Goal: Task Accomplishment & Management: Manage account settings

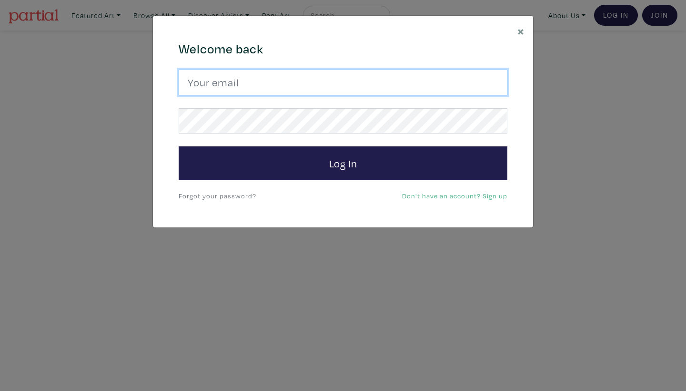
type input "[EMAIL_ADDRESS][DOMAIN_NAME]"
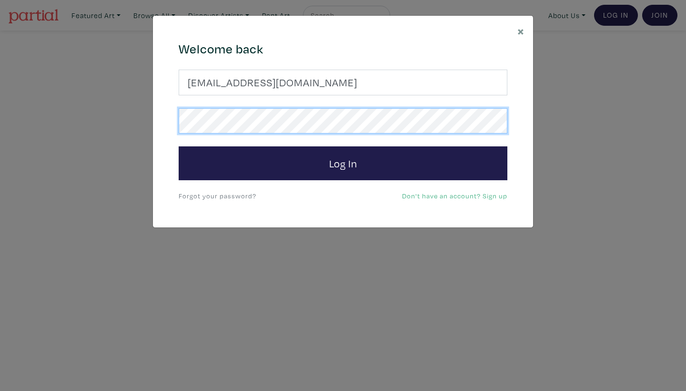
click at [343, 162] on button "Log In" at bounding box center [343, 163] width 329 height 34
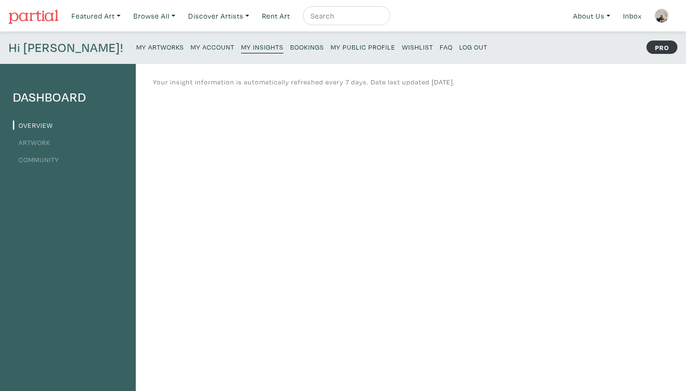
click at [290, 47] on small "Bookings" at bounding box center [307, 46] width 34 height 9
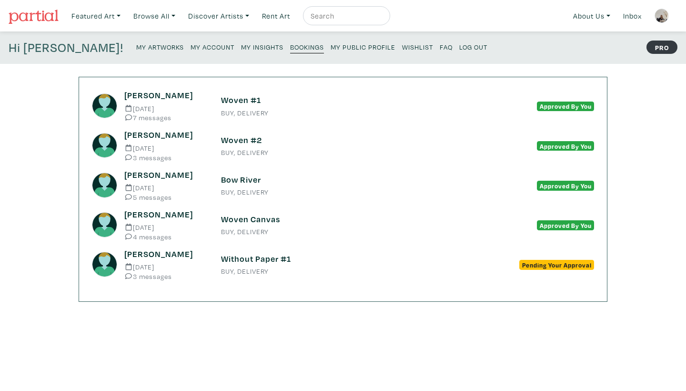
click at [331, 49] on small "My Public Profile" at bounding box center [363, 46] width 65 height 9
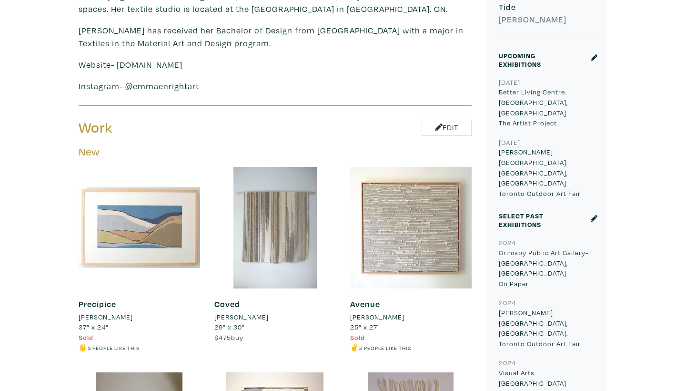
scroll to position [363, 0]
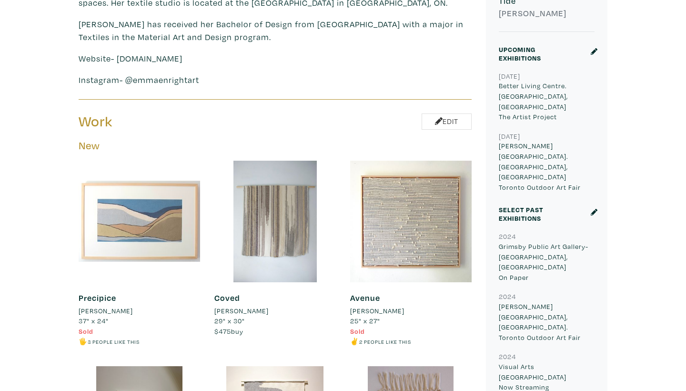
click at [594, 54] on icon at bounding box center [594, 51] width 7 height 7
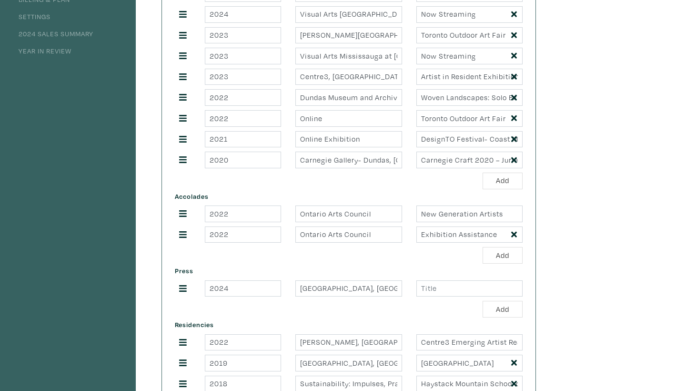
scroll to position [389, 0]
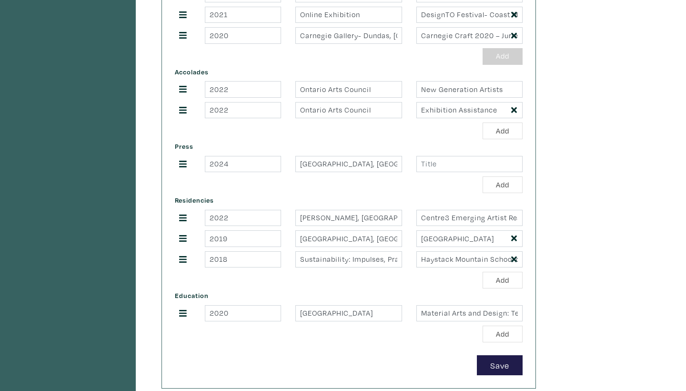
click at [510, 63] on button "Add" at bounding box center [502, 56] width 40 height 17
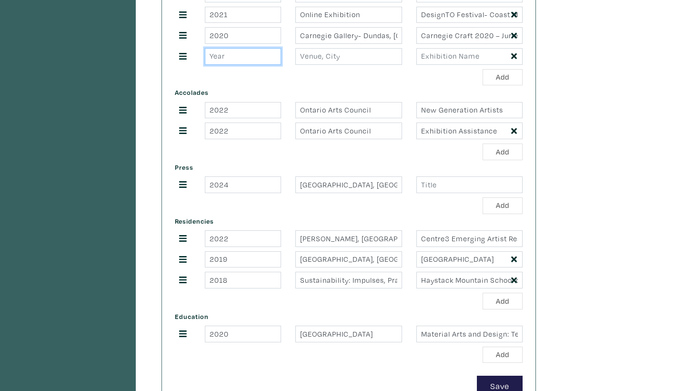
type input "1"
click at [272, 58] on input "1" at bounding box center [243, 56] width 76 height 17
type input "2025"
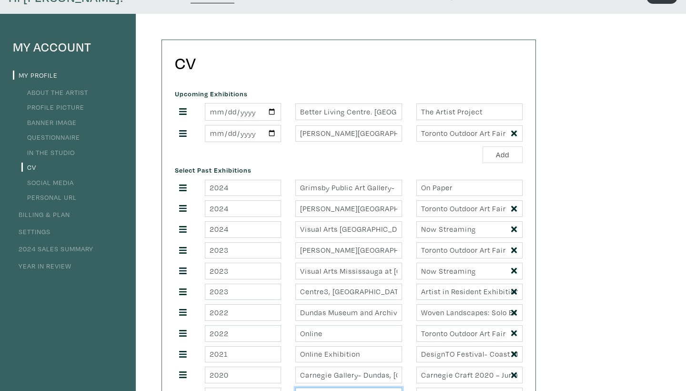
scroll to position [17, 0]
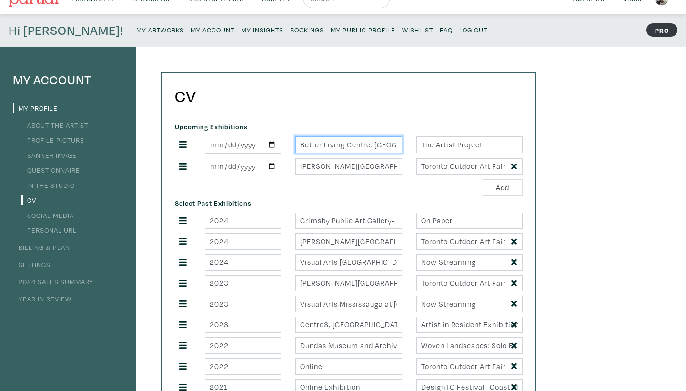
click at [346, 145] on input "Better Living Centre. [GEOGRAPHIC_DATA], [GEOGRAPHIC_DATA]" at bounding box center [348, 144] width 106 height 17
click at [346, 145] on input "Better Living Centre. Toronto, ON" at bounding box center [348, 144] width 106 height 17
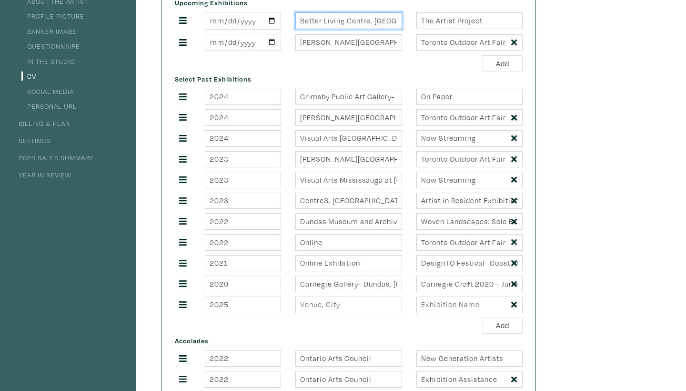
scroll to position [148, 0]
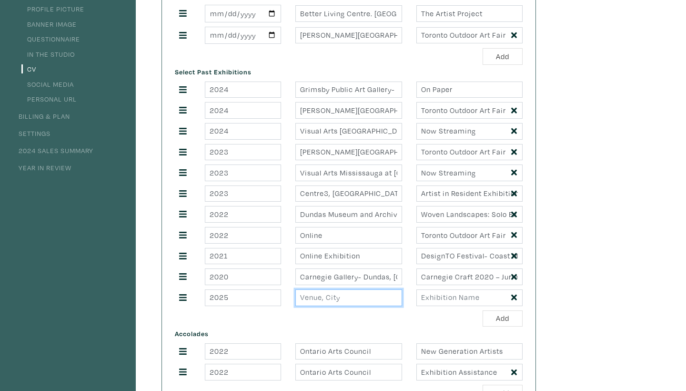
click at [339, 303] on input "text" at bounding box center [348, 297] width 106 height 17
paste input "Better Living Centre. Toronto, ON"
type input "Better Living Centre. Toronto, ON"
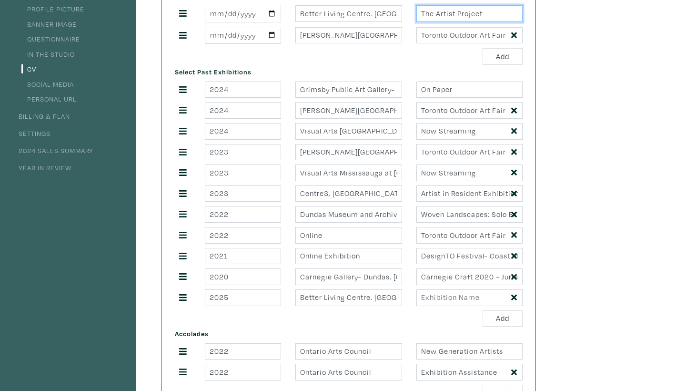
click at [442, 15] on input "The Artist Project" at bounding box center [469, 13] width 106 height 17
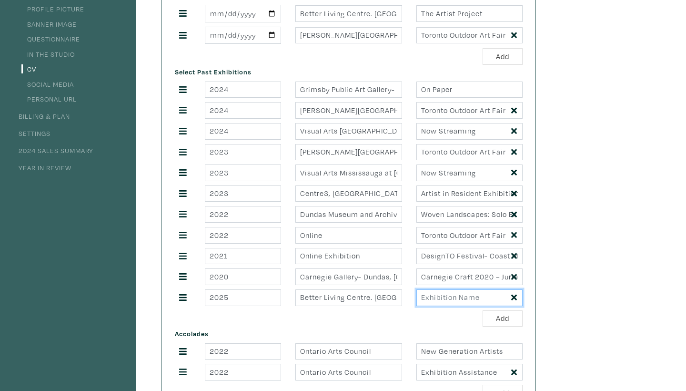
paste input "The Artist Project"
type input "The Artist Project"
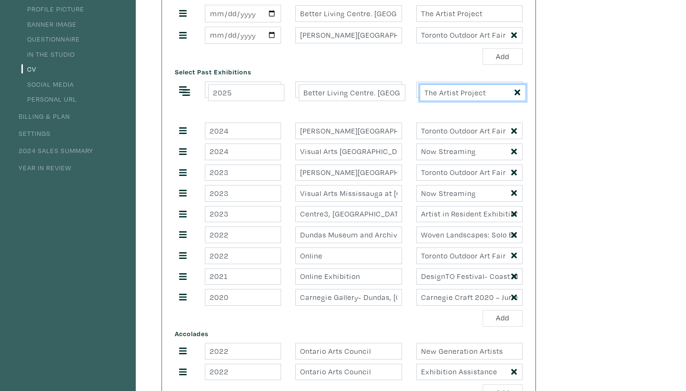
drag, startPoint x: 179, startPoint y: 301, endPoint x: 182, endPoint y: 100, distance: 201.5
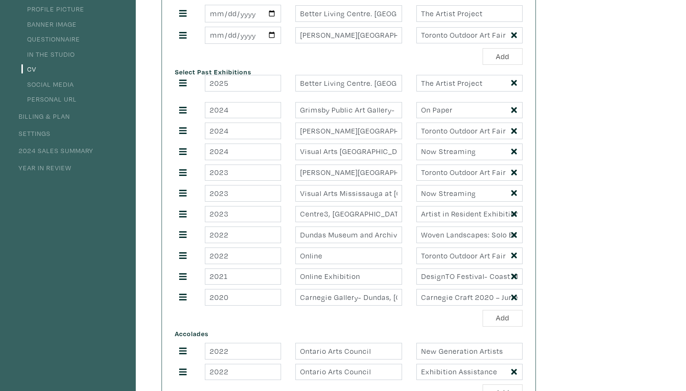
drag, startPoint x: 182, startPoint y: 114, endPoint x: 182, endPoint y: 87, distance: 26.7
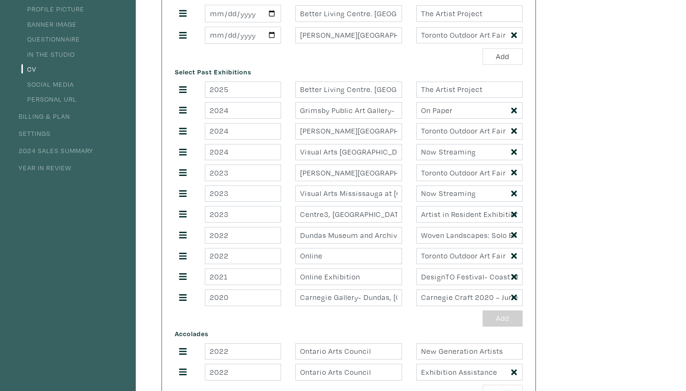
click at [498, 325] on button "Add" at bounding box center [502, 318] width 40 height 17
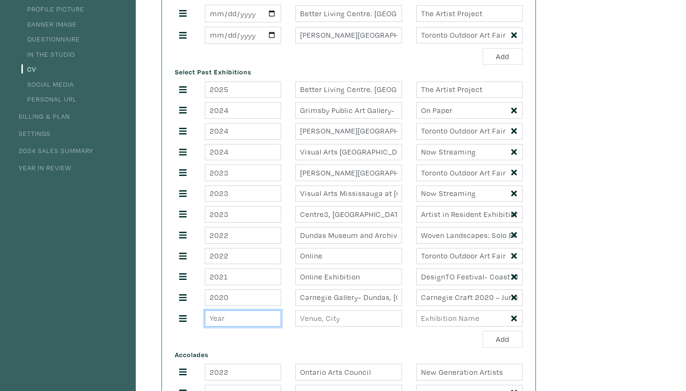
click at [254, 319] on input "number" at bounding box center [243, 318] width 76 height 17
type input "2025"
click at [328, 39] on input "Nathan Phillips Square. Toronto, ON" at bounding box center [348, 35] width 106 height 17
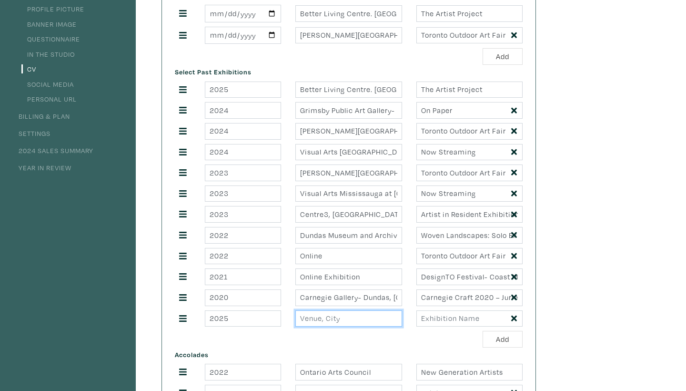
paste input "Nathan Phillips Square. Toronto, ON"
type input "Nathan Phillips Square. Toronto, ON"
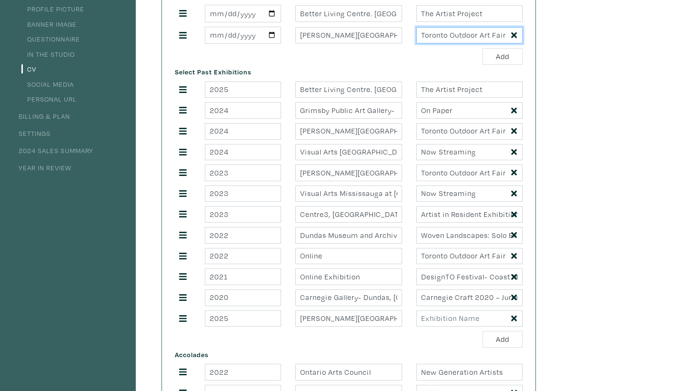
click at [463, 41] on input "Toronto Outdoor Art Fair" at bounding box center [469, 35] width 106 height 17
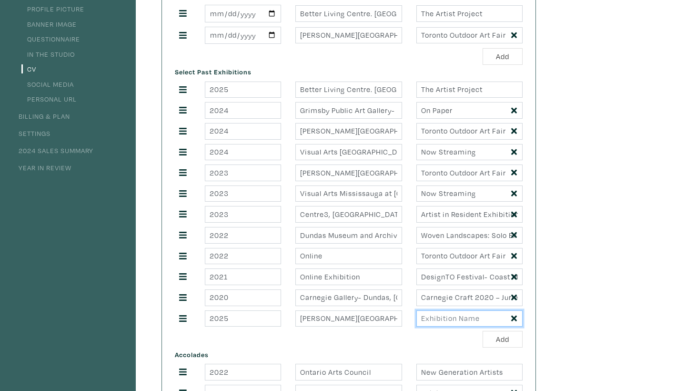
paste input "Toronto Outdoor Art Fair"
type input "Toronto Outdoor Art Fair"
click at [513, 38] on icon at bounding box center [514, 35] width 6 height 6
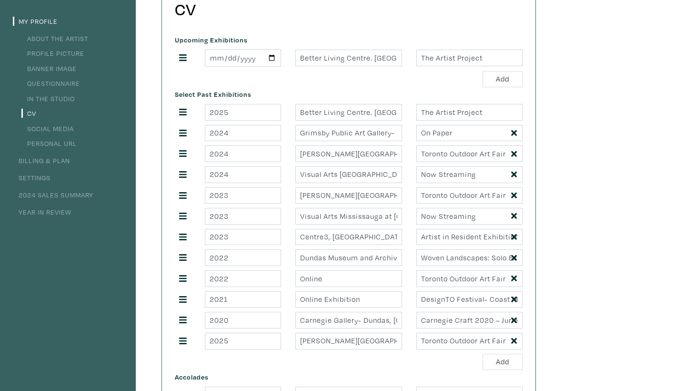
scroll to position [105, 0]
click at [515, 59] on input "The Artist Project" at bounding box center [469, 57] width 106 height 17
click at [243, 81] on div "Add" at bounding box center [349, 78] width 348 height 17
click at [216, 58] on input "2025-05-08" at bounding box center [243, 57] width 76 height 18
click at [291, 93] on div "Select Past Exhibitions 2025 Better Living Centre. Toronto, ON The Artist Proje…" at bounding box center [349, 227] width 362 height 282
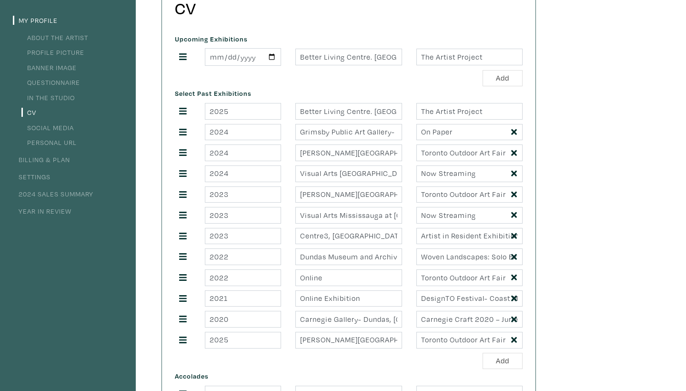
click at [184, 56] on icon at bounding box center [183, 56] width 8 height 7
click at [366, 54] on input "Better Living Centre. Toronto, ON" at bounding box center [348, 57] width 106 height 17
click at [368, 59] on input "Better Living Centre. Toronto, ON" at bounding box center [348, 57] width 106 height 17
click at [368, 59] on input "Better Living Centre. [GEOGRAPHIC_DATA], [GEOGRAPHIC_DATA]" at bounding box center [348, 57] width 106 height 17
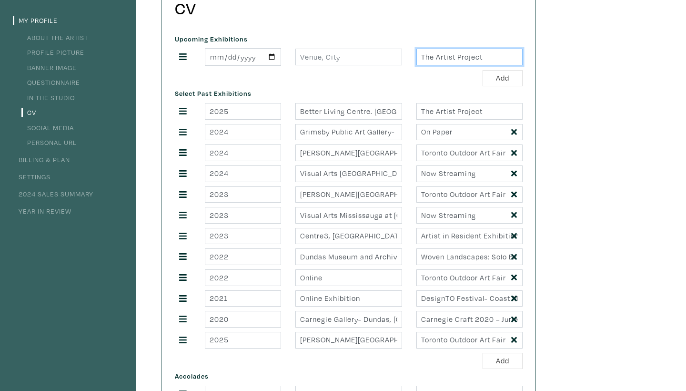
click at [442, 60] on input "The Artist Project" at bounding box center [469, 57] width 106 height 17
click at [449, 85] on div "Add" at bounding box center [349, 78] width 348 height 17
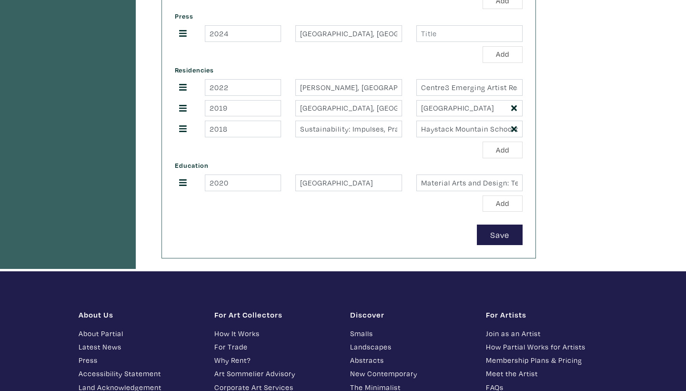
scroll to position [579, 0]
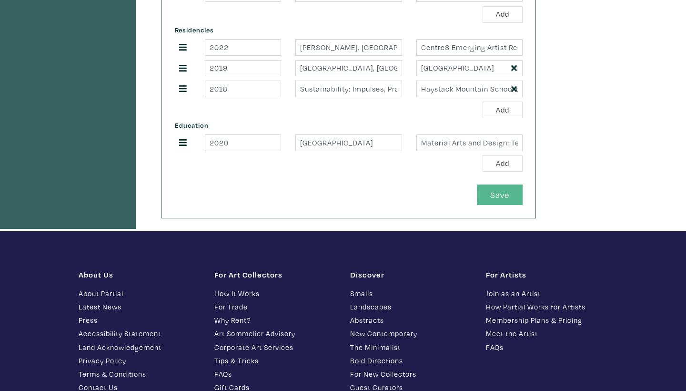
click at [493, 191] on button "Save" at bounding box center [500, 194] width 46 height 20
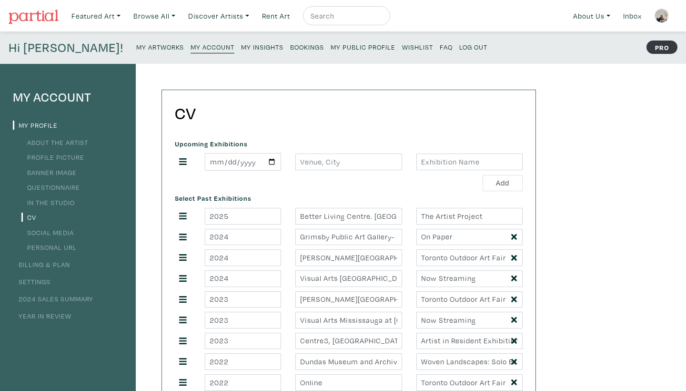
scroll to position [0, 0]
click at [331, 50] on small "My Public Profile" at bounding box center [363, 46] width 65 height 9
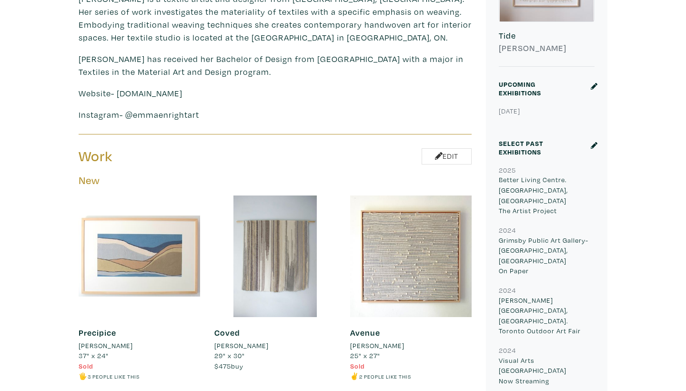
scroll to position [270, 0]
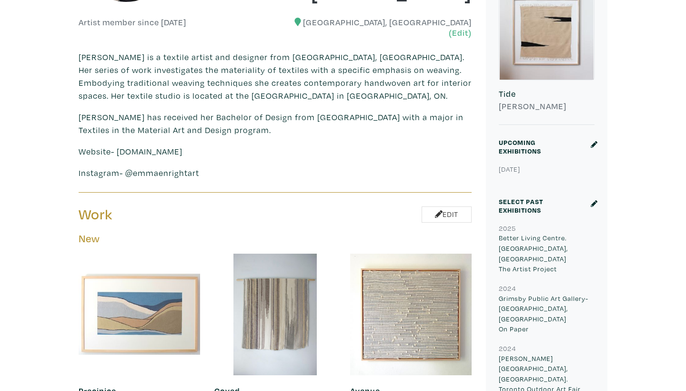
click at [593, 205] on icon at bounding box center [594, 203] width 7 height 7
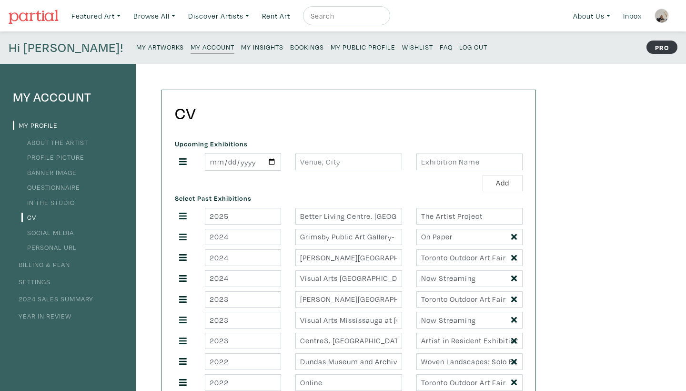
scroll to position [296, 0]
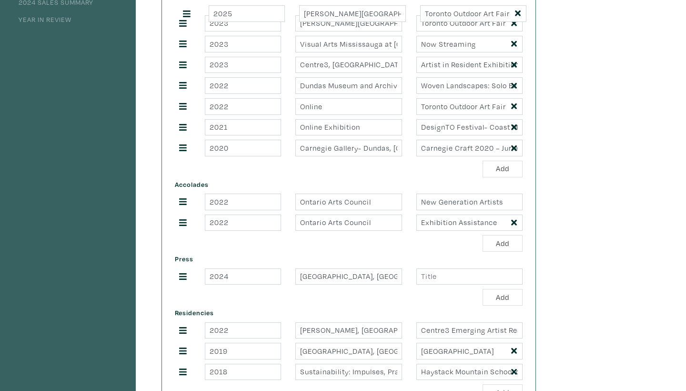
drag, startPoint x: 183, startPoint y: 146, endPoint x: 187, endPoint y: 14, distance: 132.0
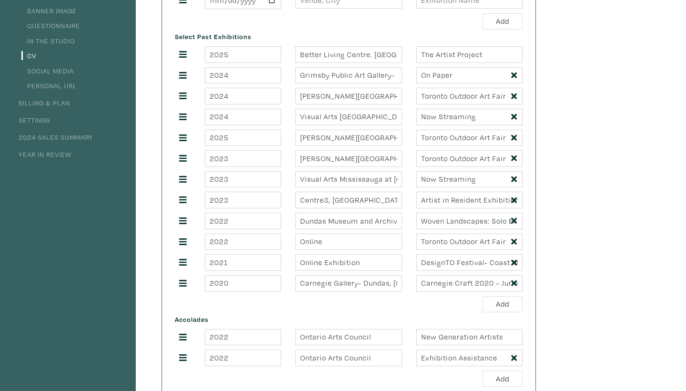
scroll to position [157, 0]
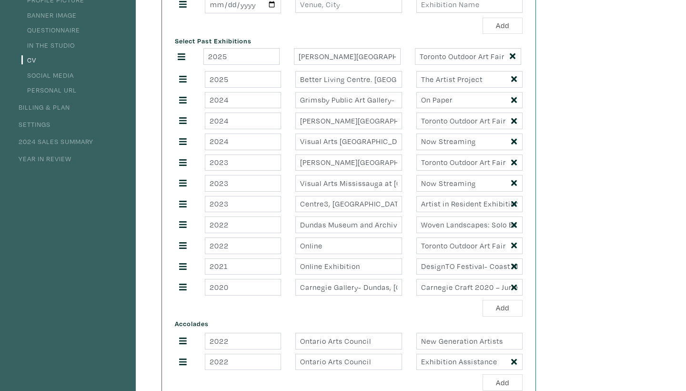
drag, startPoint x: 185, startPoint y: 141, endPoint x: 184, endPoint y: 58, distance: 83.4
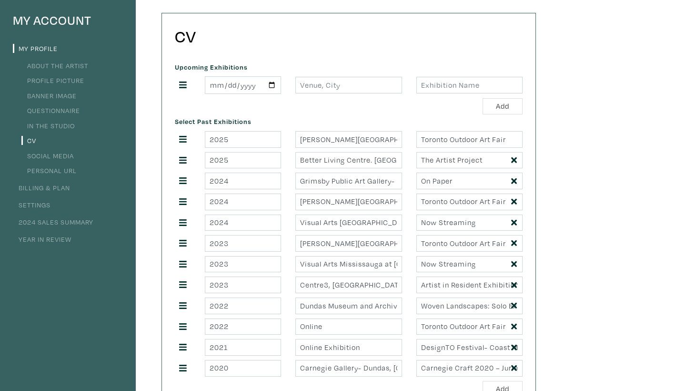
scroll to position [76, 0]
click at [230, 87] on input "2025-05-08" at bounding box center [243, 86] width 76 height 18
type input "[DATE]"
click at [298, 124] on div "Select Past Exhibitions 2025 Nathan Phillips Square. Toronto, ON Toronto Outdoo…" at bounding box center [349, 256] width 362 height 282
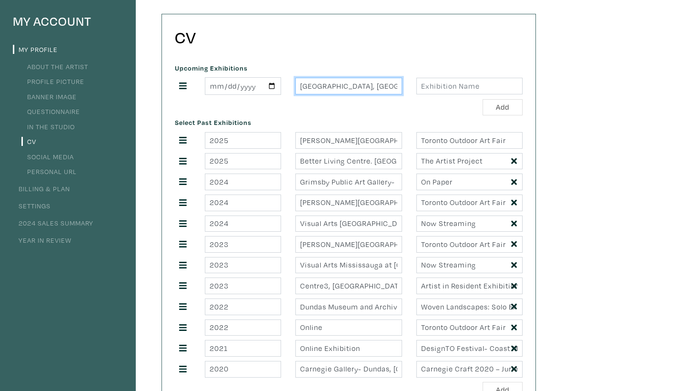
type input "Toronto, ON."
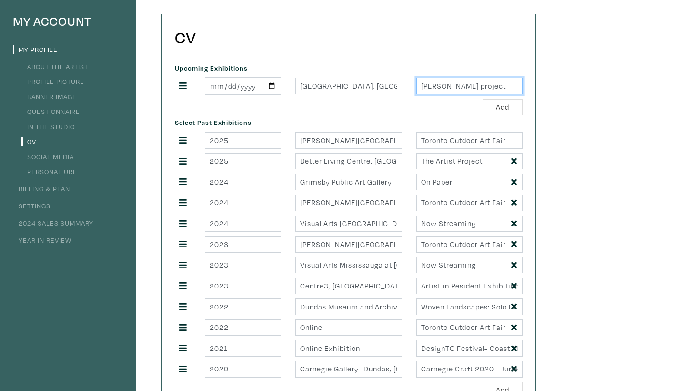
drag, startPoint x: 438, startPoint y: 89, endPoint x: 406, endPoint y: 90, distance: 31.9
click at [406, 90] on div "2026-03-27 Toronto, ON. Ertis project" at bounding box center [349, 86] width 362 height 18
click at [446, 91] on input "Artist project" at bounding box center [469, 86] width 106 height 17
type input "Artist Project"
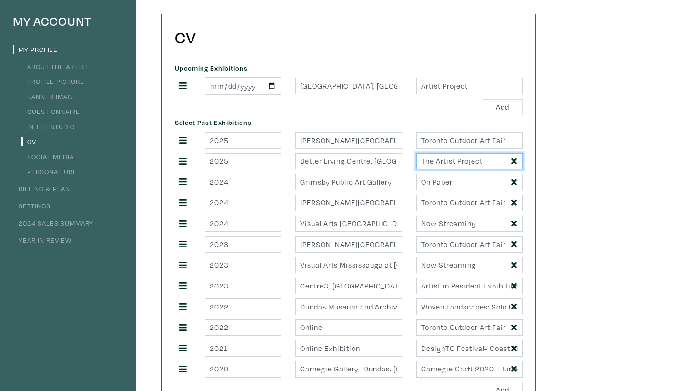
drag, startPoint x: 434, startPoint y: 164, endPoint x: 411, endPoint y: 164, distance: 23.3
type input "Artist Project"
click at [384, 121] on div "Select Past Exhibitions 2025 Nathan Phillips Square. Toronto, ON Toronto Outdoo…" at bounding box center [349, 256] width 362 height 282
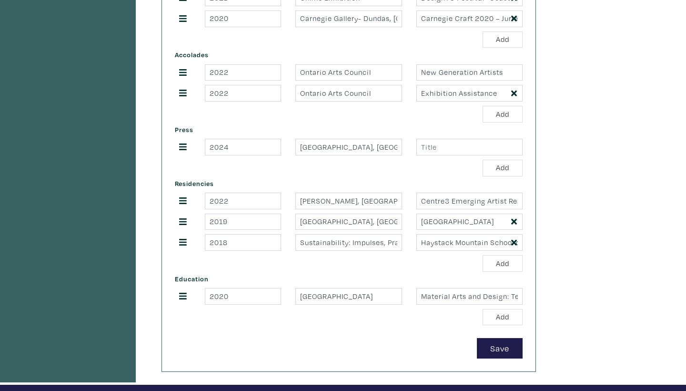
scroll to position [661, 0]
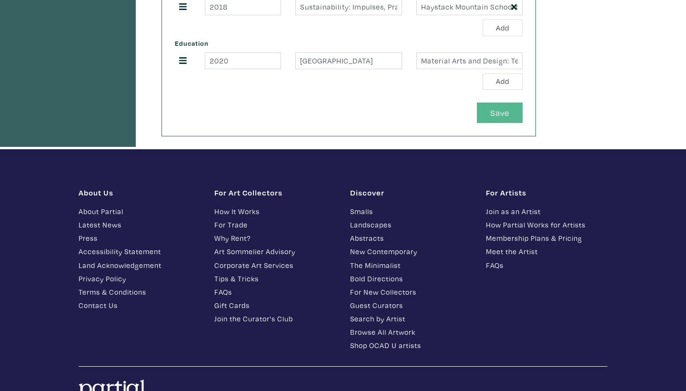
click at [505, 106] on button "Save" at bounding box center [500, 112] width 46 height 20
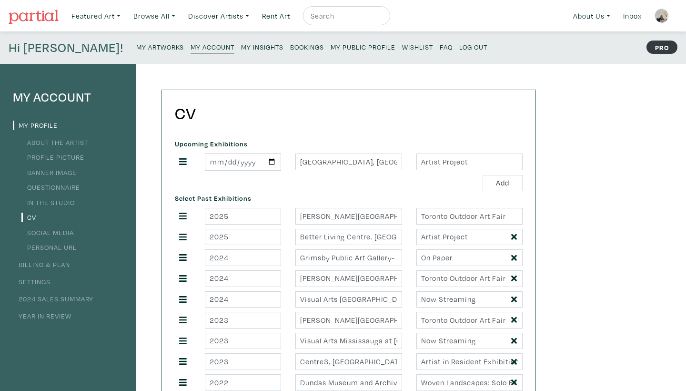
scroll to position [0, 0]
click at [241, 48] on small "My Insights" at bounding box center [262, 46] width 42 height 9
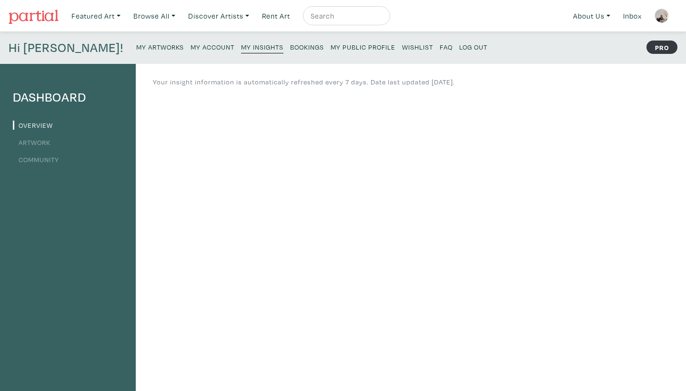
click at [290, 50] on small "Bookings" at bounding box center [307, 46] width 34 height 9
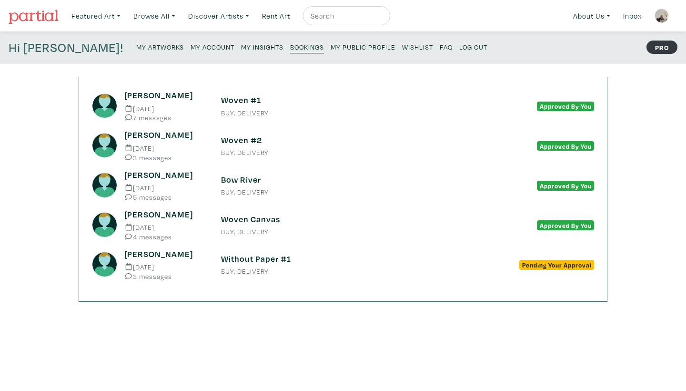
click at [331, 50] on small "My Public Profile" at bounding box center [363, 46] width 65 height 9
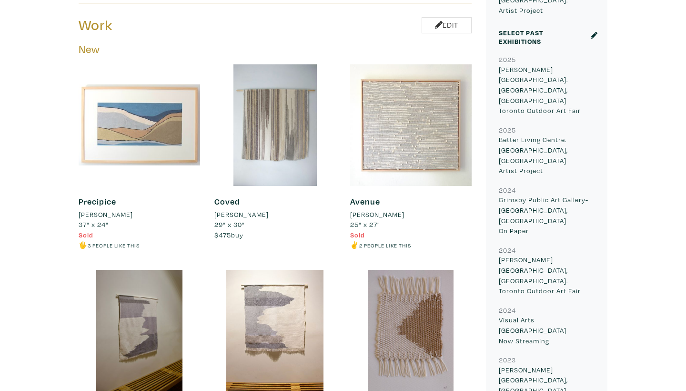
scroll to position [467, 0]
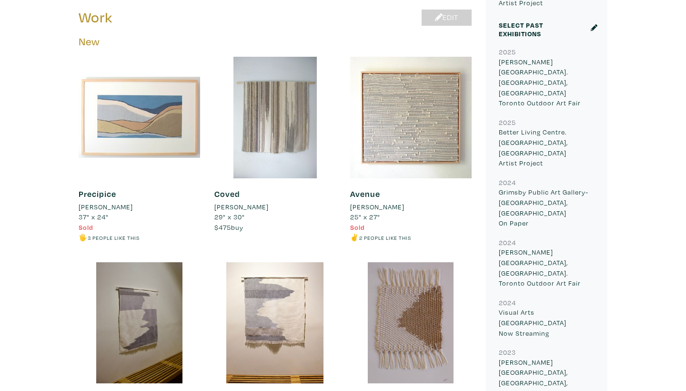
click at [452, 11] on link "Edit" at bounding box center [447, 18] width 50 height 17
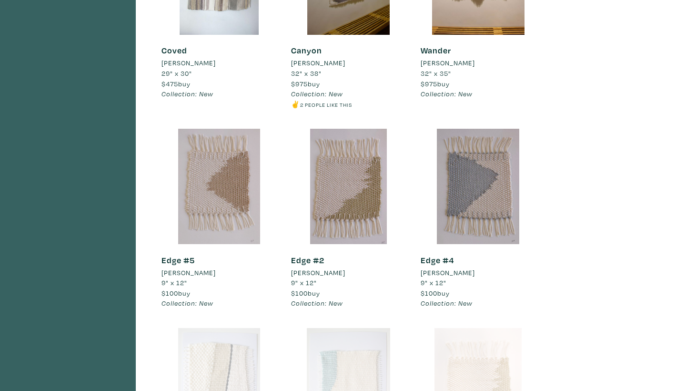
scroll to position [371, 0]
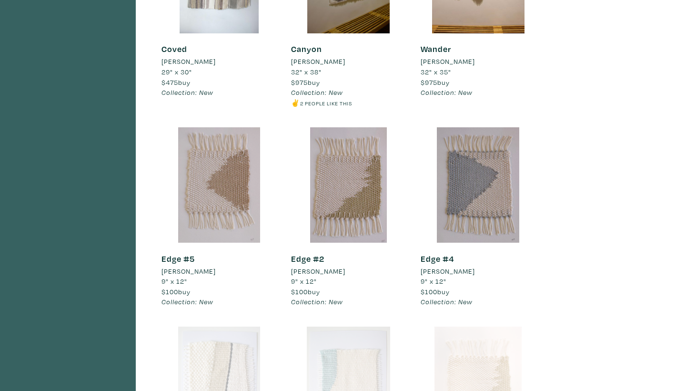
click at [229, 211] on div at bounding box center [218, 184] width 115 height 115
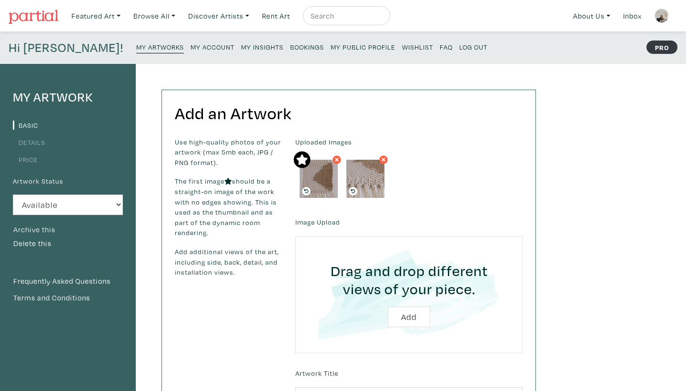
click at [51, 231] on button "Archive this" at bounding box center [34, 229] width 43 height 12
click at [136, 47] on small "My Artworks" at bounding box center [160, 46] width 48 height 9
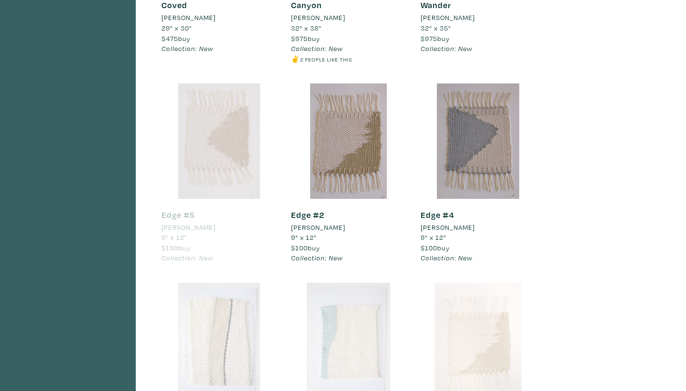
scroll to position [478, 0]
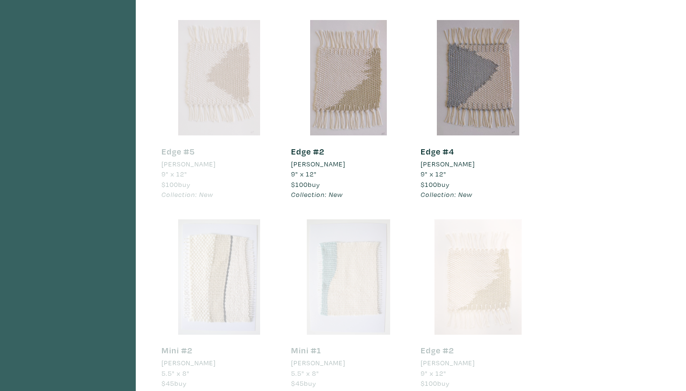
click at [345, 108] on div at bounding box center [348, 77] width 115 height 115
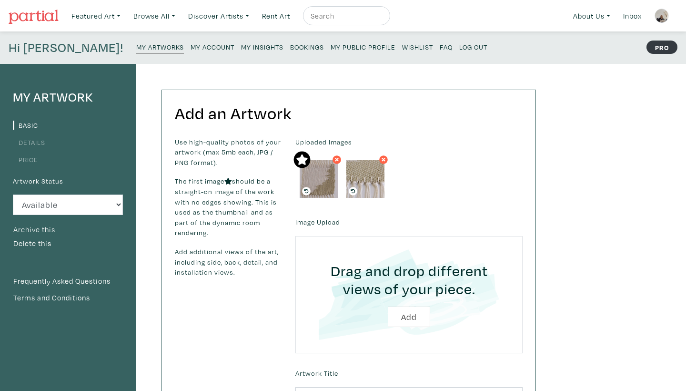
click at [36, 230] on button "Archive this" at bounding box center [34, 229] width 43 height 12
click at [136, 47] on small "My Artworks" at bounding box center [160, 46] width 48 height 9
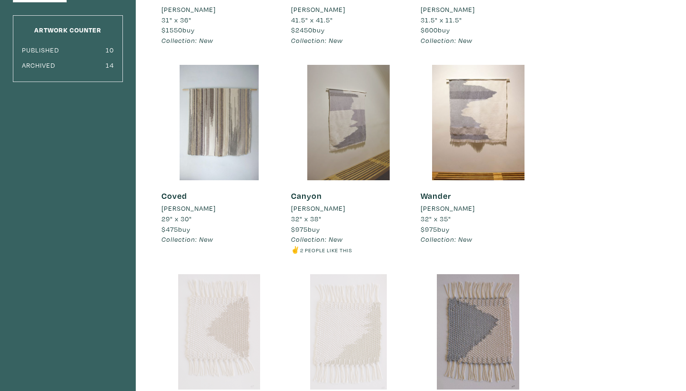
scroll to position [241, 0]
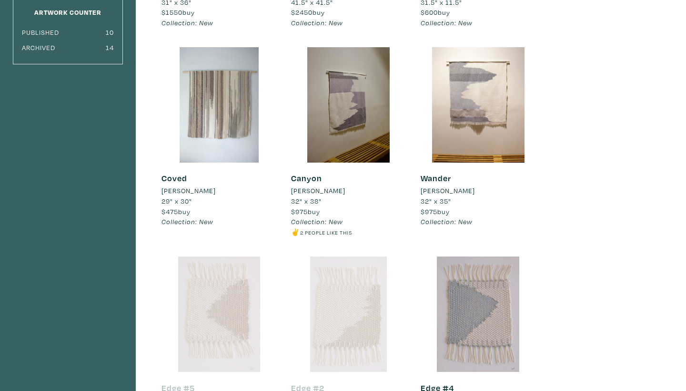
click at [455, 308] on div at bounding box center [478, 313] width 115 height 115
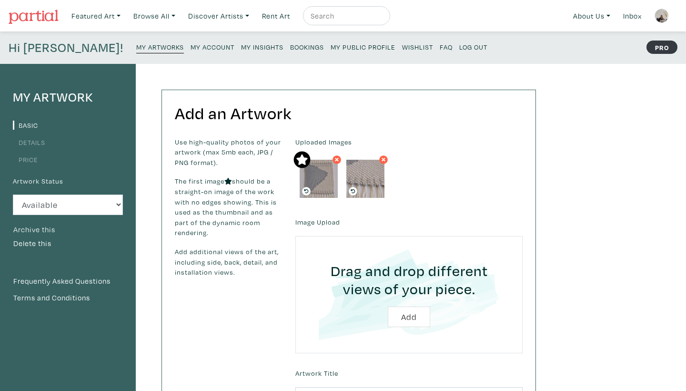
click at [30, 230] on button "Archive this" at bounding box center [34, 229] width 43 height 12
click at [191, 50] on small "My Account" at bounding box center [213, 46] width 44 height 9
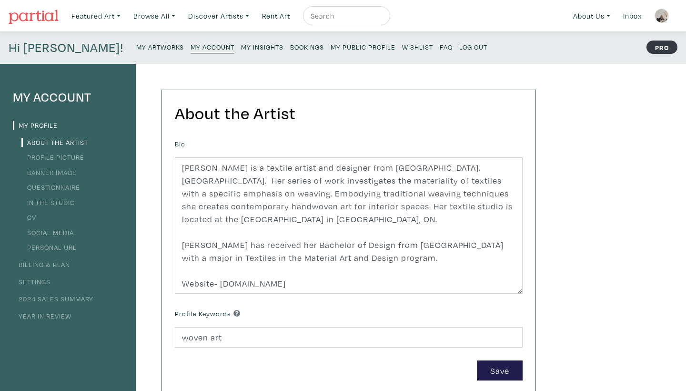
click at [136, 49] on small "My Artworks" at bounding box center [160, 46] width 48 height 9
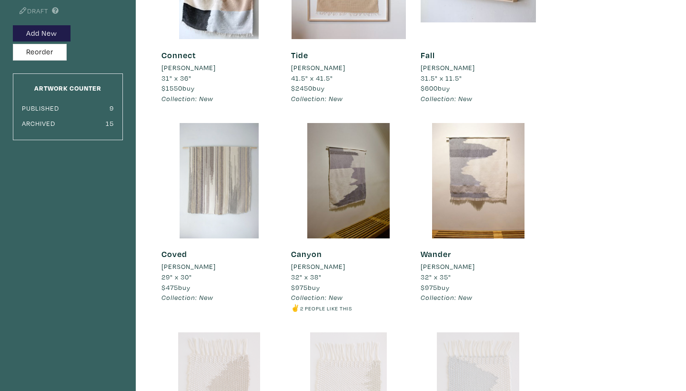
scroll to position [123, 0]
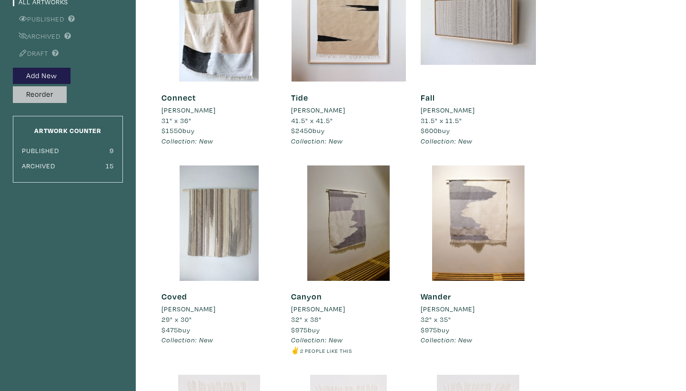
click at [31, 93] on button "Reorder" at bounding box center [40, 94] width 54 height 17
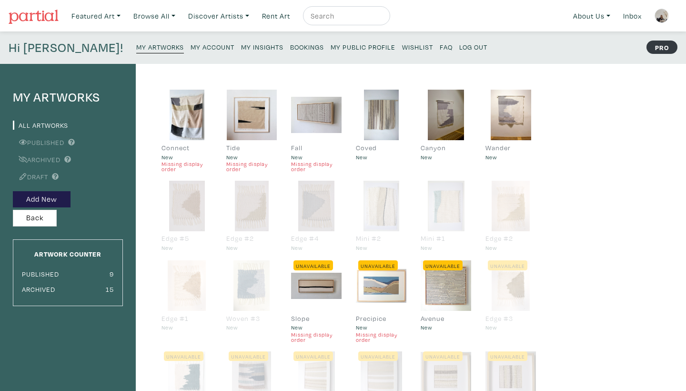
click at [307, 166] on small "Missing display order" at bounding box center [316, 166] width 50 height 11
click at [325, 125] on div at bounding box center [316, 115] width 50 height 50
drag, startPoint x: 319, startPoint y: 125, endPoint x: 321, endPoint y: 117, distance: 8.8
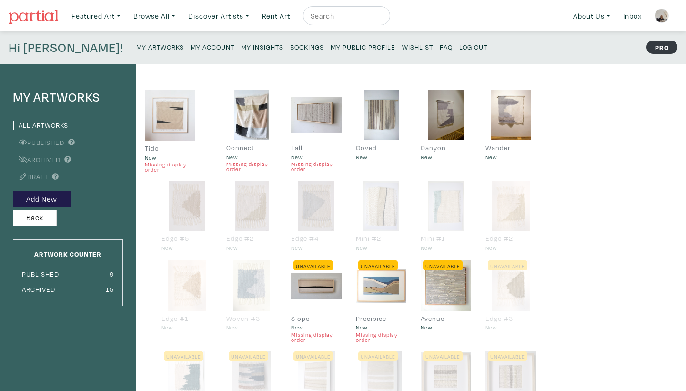
drag, startPoint x: 261, startPoint y: 110, endPoint x: 180, endPoint y: 110, distance: 81.4
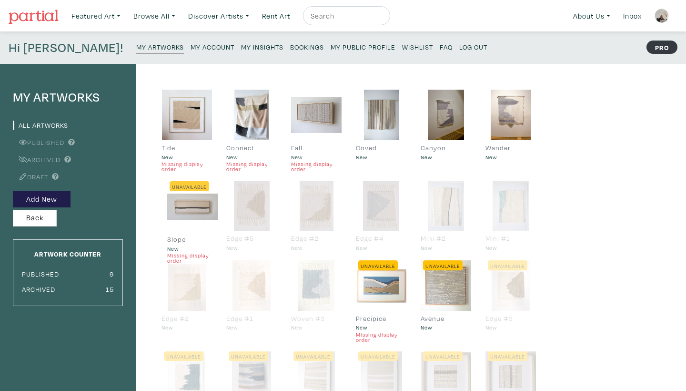
drag, startPoint x: 329, startPoint y: 286, endPoint x: 206, endPoint y: 208, distance: 145.2
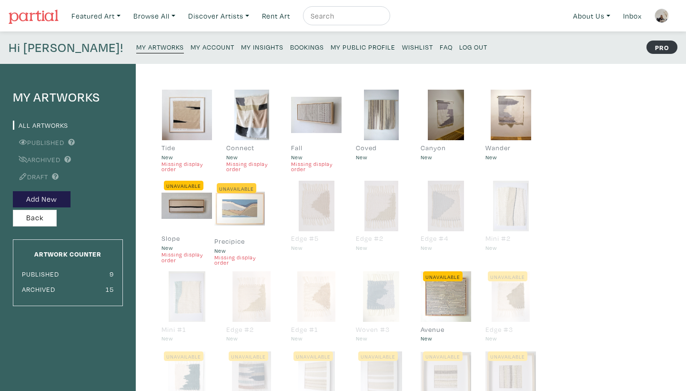
drag, startPoint x: 393, startPoint y: 301, endPoint x: 258, endPoint y: 215, distance: 160.1
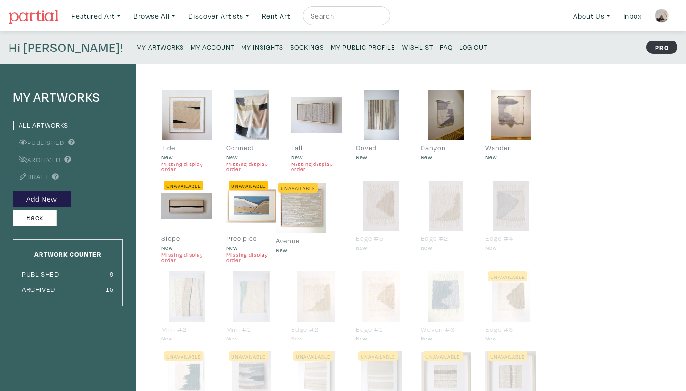
drag, startPoint x: 466, startPoint y: 304, endPoint x: 322, endPoint y: 221, distance: 166.7
click at [191, 47] on small "My Account" at bounding box center [213, 46] width 44 height 9
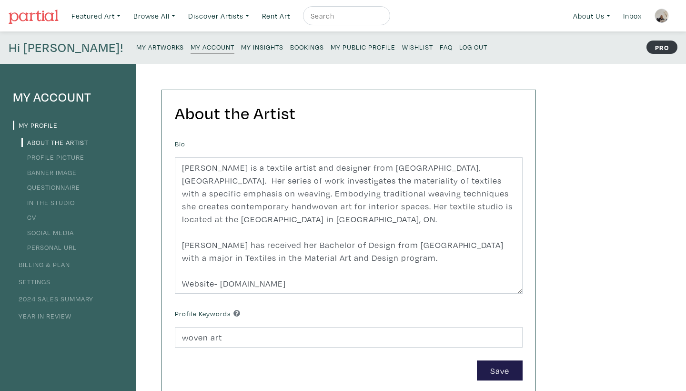
click at [136, 47] on small "My Artworks" at bounding box center [160, 46] width 48 height 9
